Goal: Navigation & Orientation: Find specific page/section

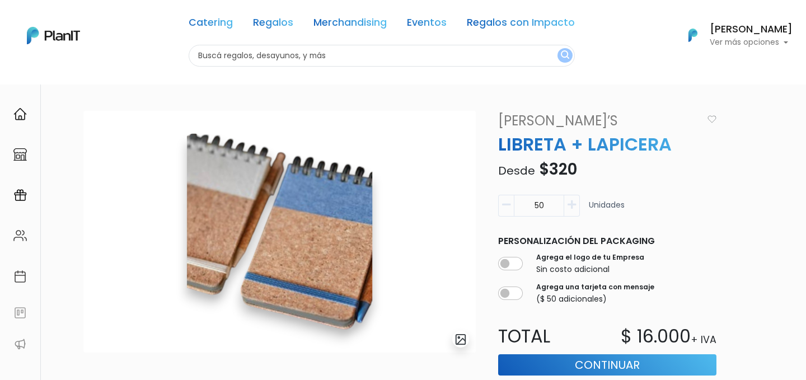
click at [540, 116] on link "[PERSON_NAME]’s" at bounding box center [597, 121] width 213 height 20
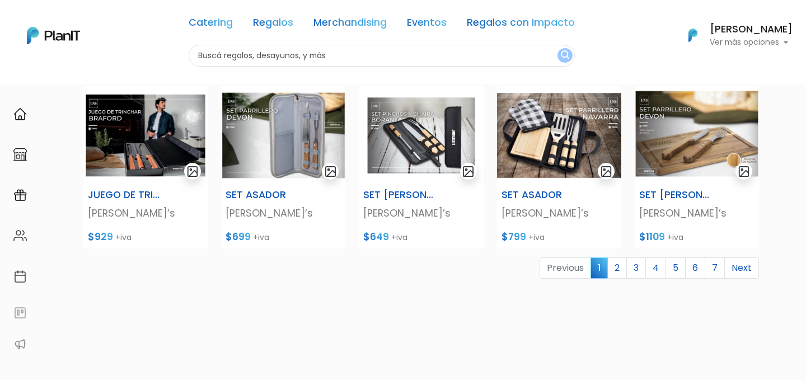
scroll to position [480, 0]
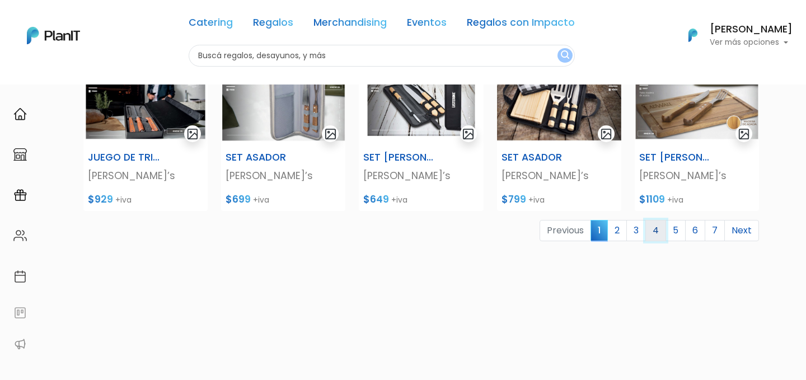
click at [650, 231] on link "4" at bounding box center [655, 230] width 21 height 21
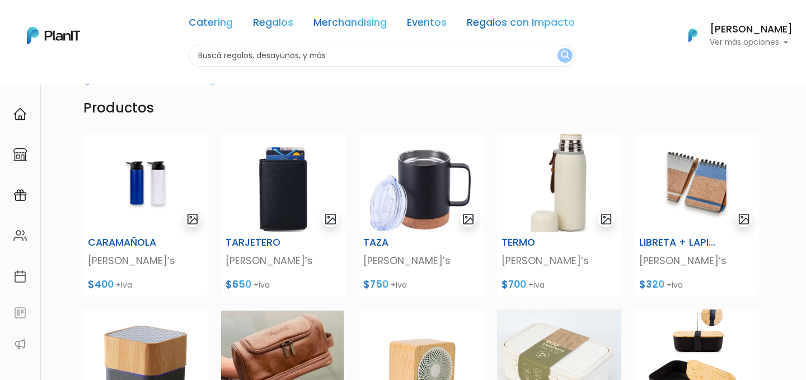
scroll to position [42, 0]
